Goal: Task Accomplishment & Management: Use online tool/utility

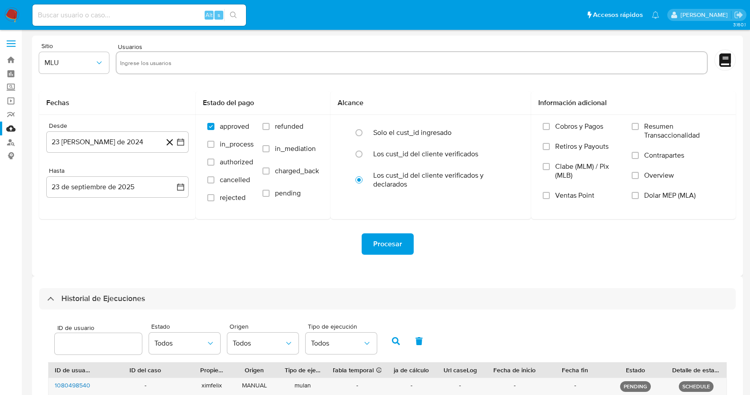
select select "10"
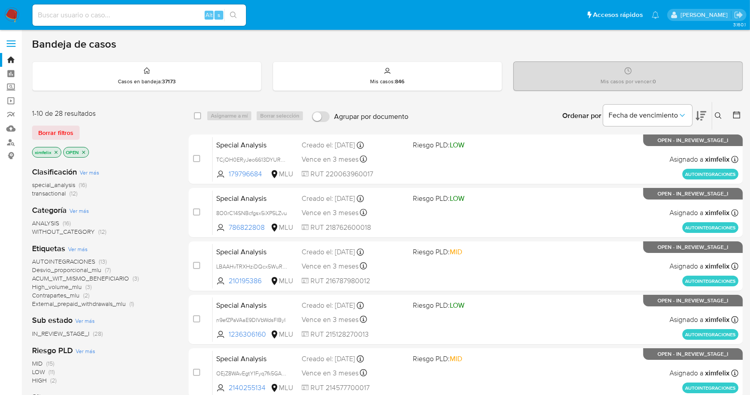
click at [16, 9] on img at bounding box center [11, 15] width 15 height 15
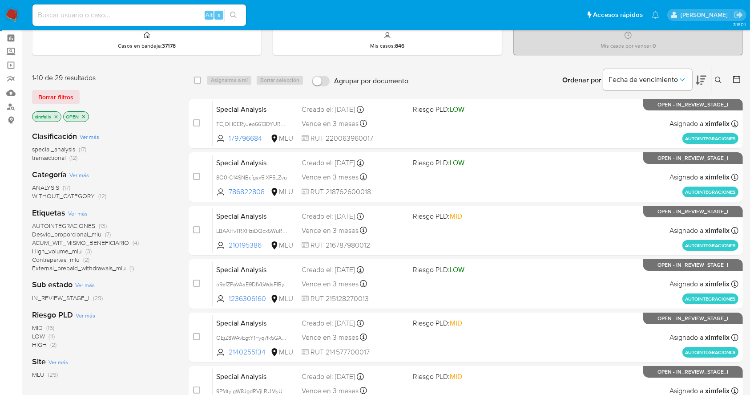
scroll to position [36, 0]
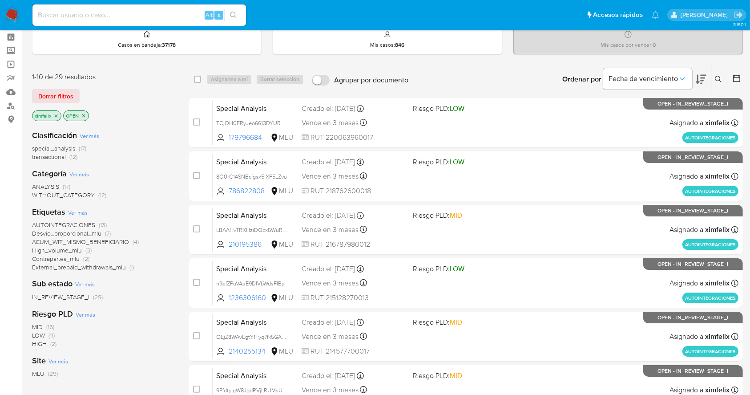
click at [85, 115] on icon "close-filter" at bounding box center [83, 115] width 5 height 5
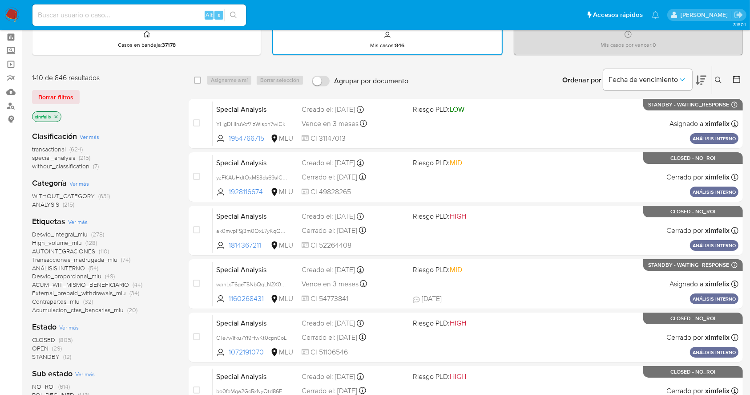
click at [48, 356] on span "STANDBY" at bounding box center [46, 356] width 28 height 9
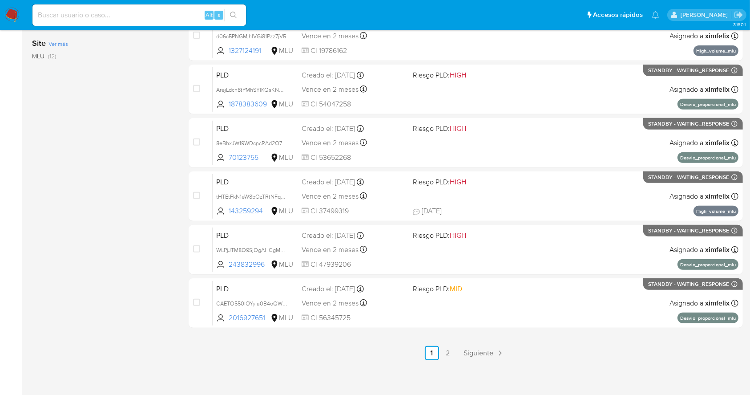
scroll to position [340, 0]
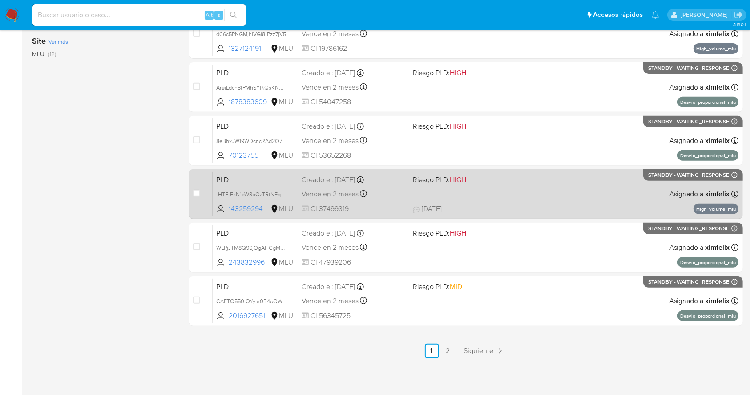
click at [598, 201] on div "PLD tHTEtFkN1eW8bOzTRtNFqp5f 143259294 MLU Riesgo PLD: HIGH Creado el: 12/08/20…" at bounding box center [476, 193] width 526 height 45
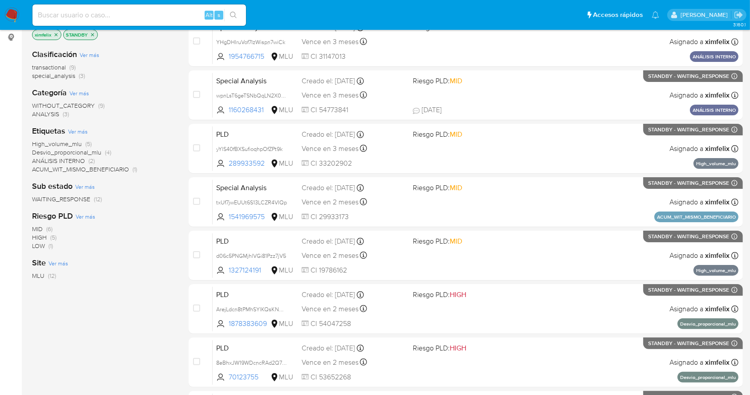
scroll to position [0, 0]
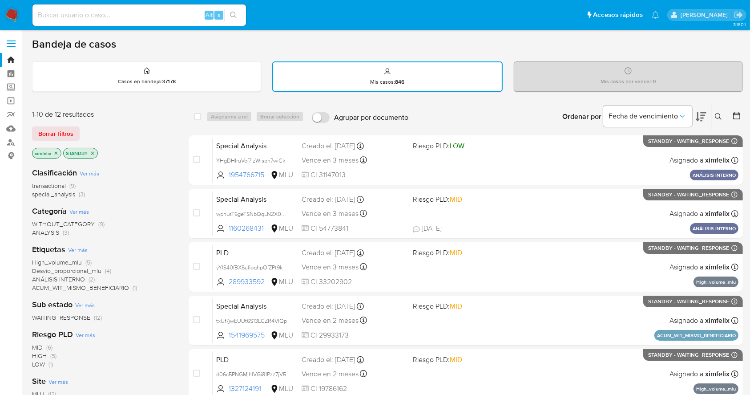
click at [92, 154] on icon "close-filter" at bounding box center [92, 152] width 5 height 5
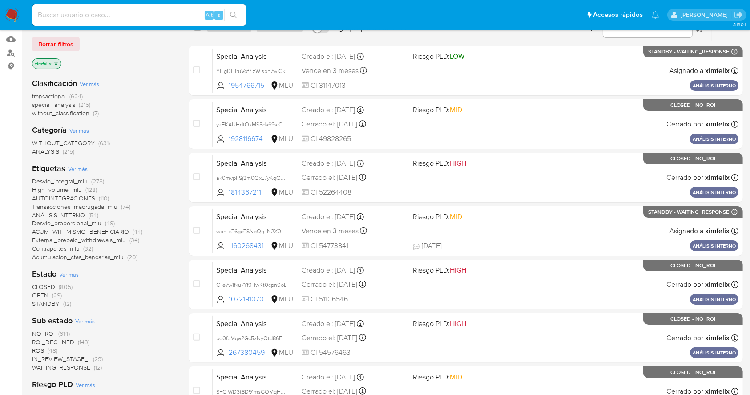
scroll to position [98, 0]
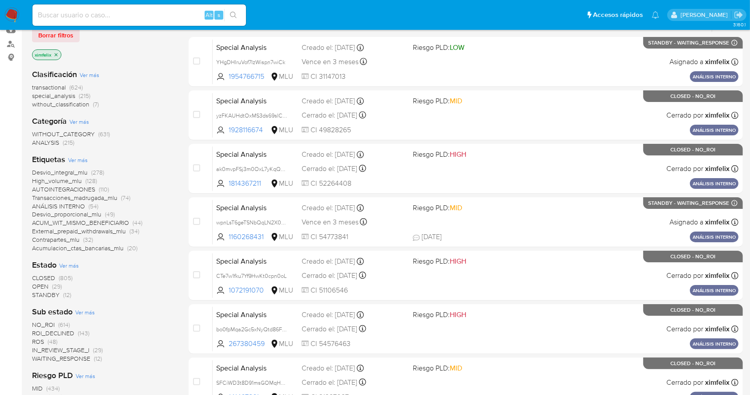
click at [44, 287] on span "OPEN" at bounding box center [40, 286] width 16 height 9
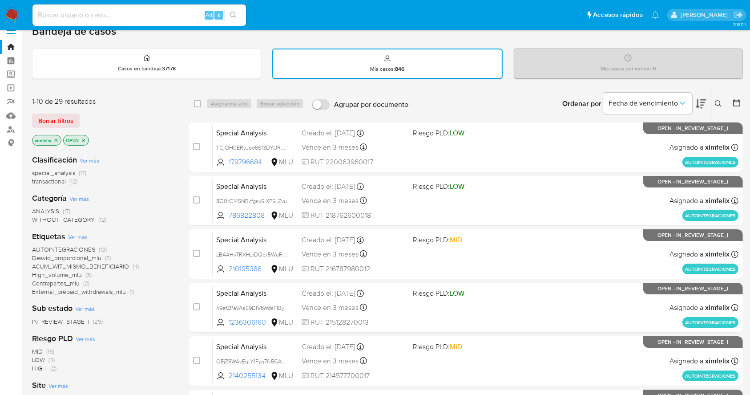
scroll to position [3, 0]
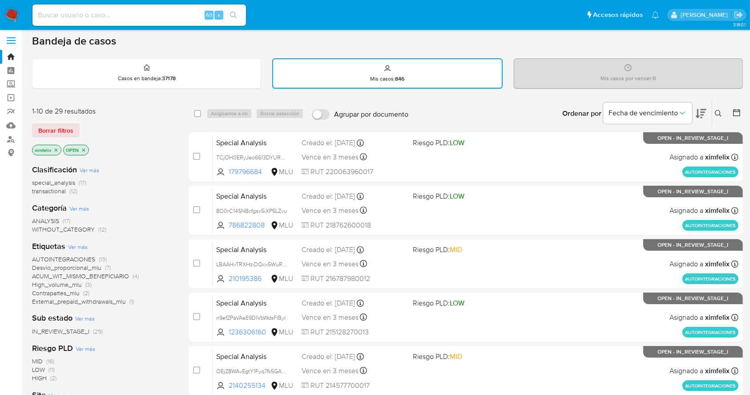
click at [735, 117] on button at bounding box center [737, 113] width 11 height 11
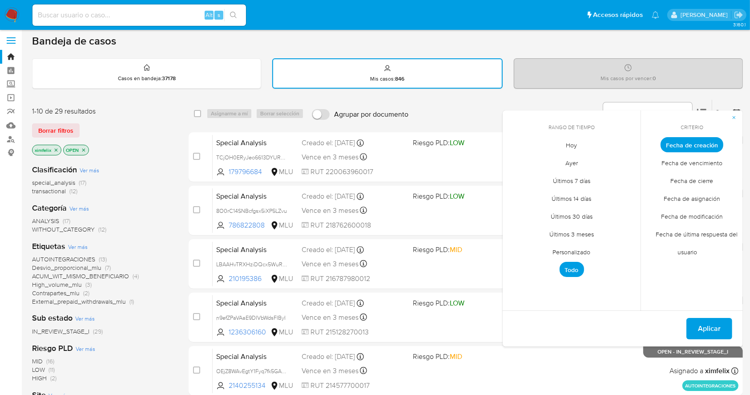
click at [706, 236] on span "Fecha de última respuesta del usuario" at bounding box center [692, 243] width 91 height 36
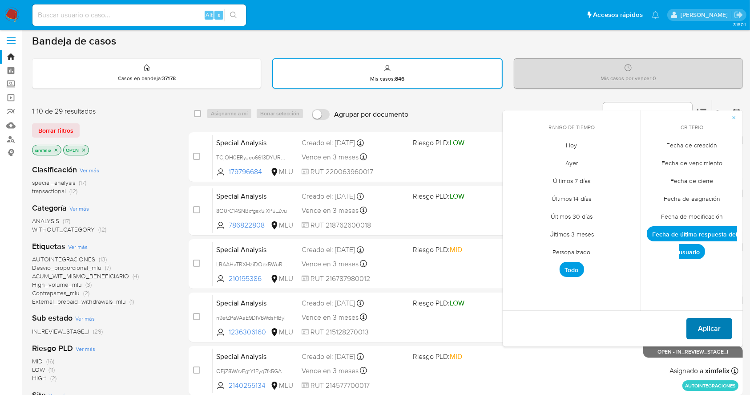
click at [699, 331] on span "Aplicar" at bounding box center [709, 329] width 23 height 20
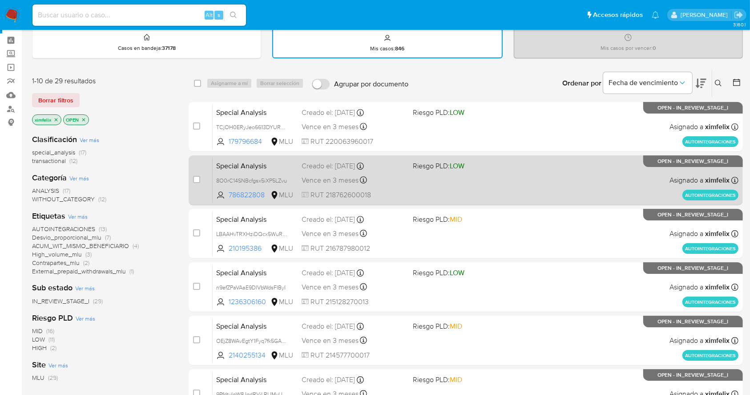
scroll to position [21, 0]
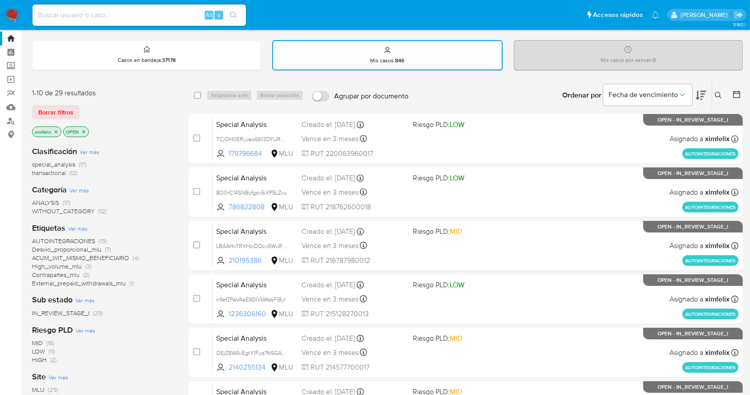
click at [700, 95] on icon at bounding box center [701, 95] width 11 height 11
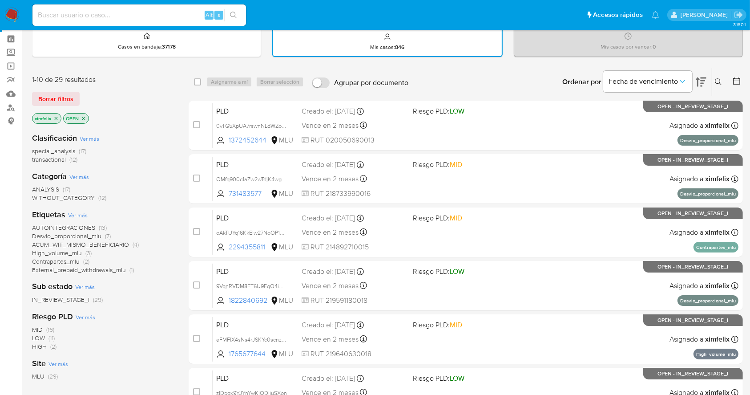
scroll to position [25, 0]
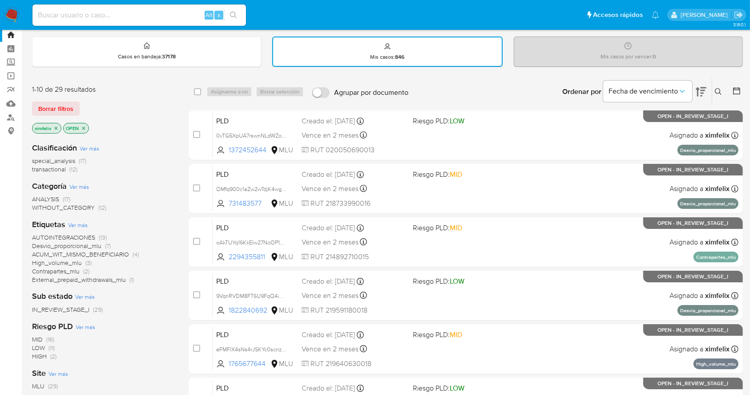
click at [704, 84] on button at bounding box center [701, 92] width 11 height 28
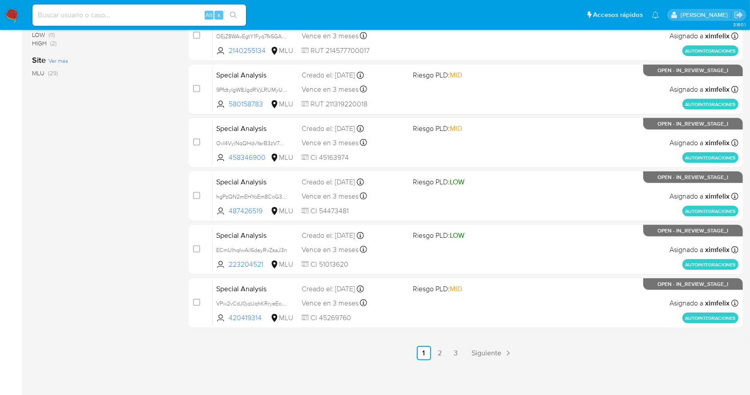
scroll to position [339, 0]
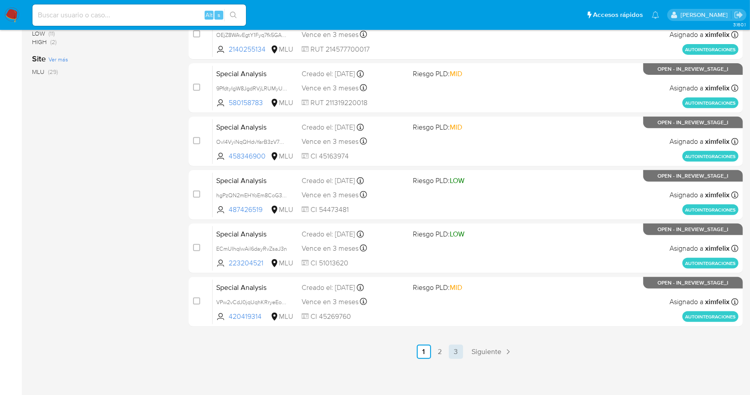
click at [455, 345] on link "3" at bounding box center [456, 351] width 14 height 14
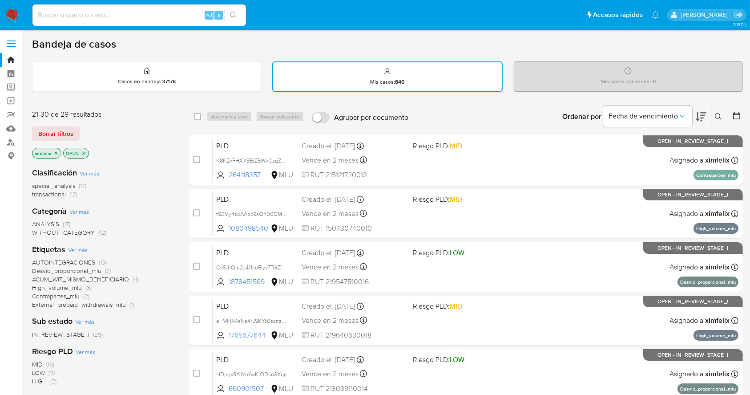
scroll to position [287, 0]
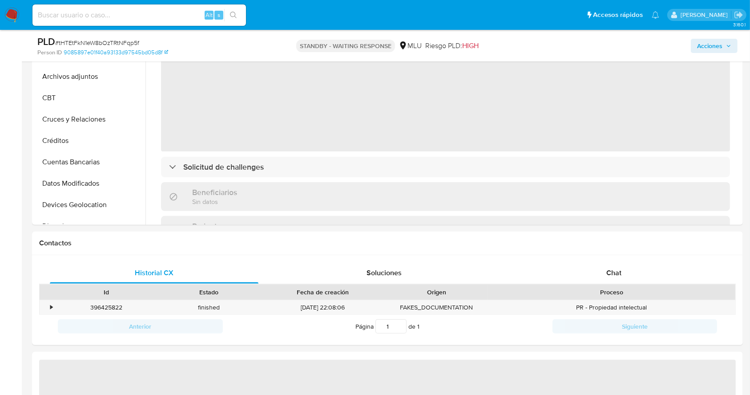
select select "10"
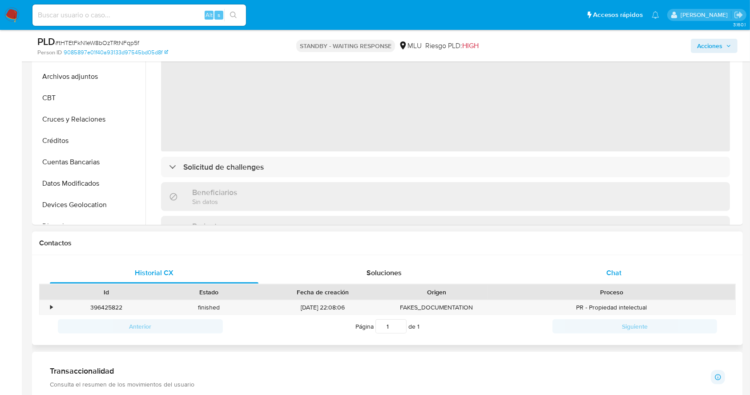
scroll to position [295, 0]
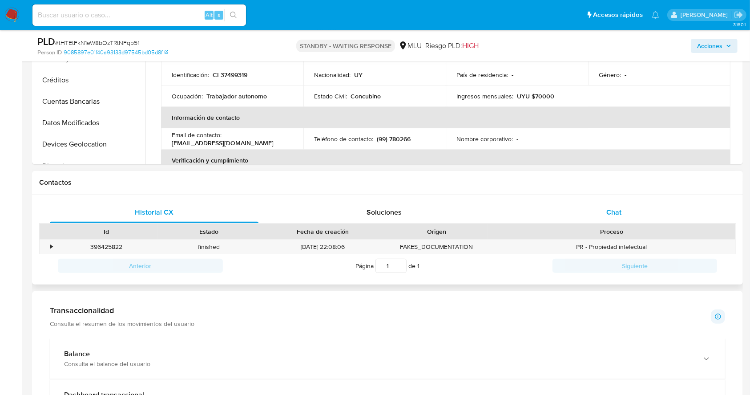
click at [628, 209] on div "Chat" at bounding box center [614, 212] width 209 height 21
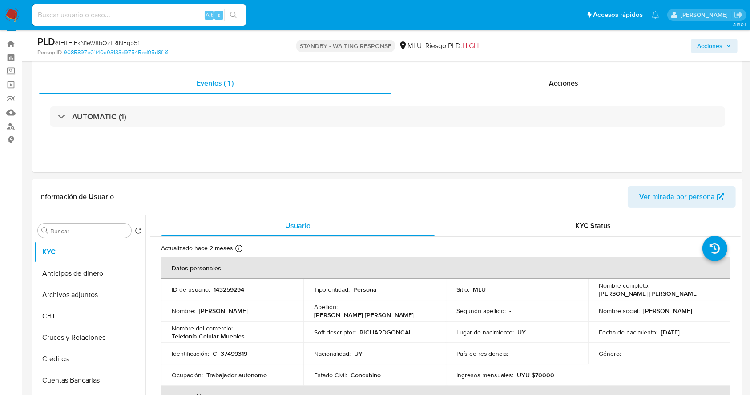
scroll to position [0, 0]
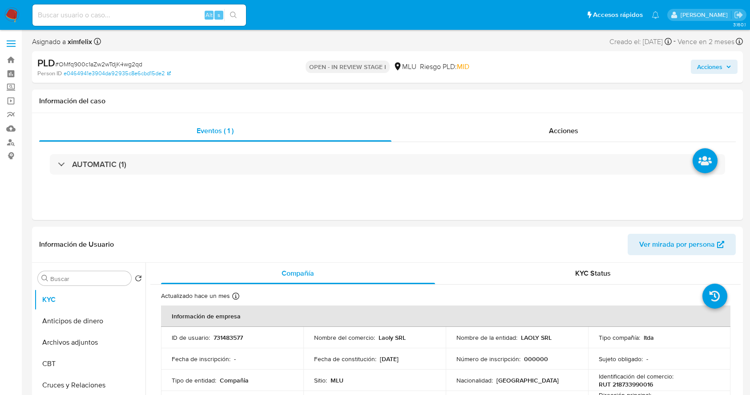
select select "10"
